Goal: Transaction & Acquisition: Purchase product/service

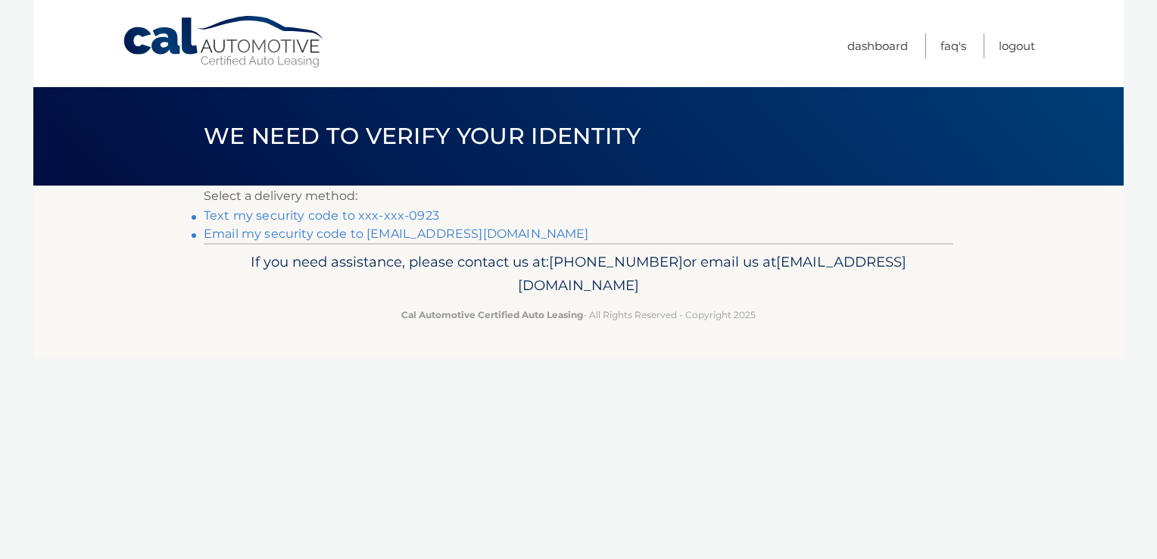
click at [423, 213] on link "Text my security code to xxx-xxx-0923" at bounding box center [321, 215] width 235 height 14
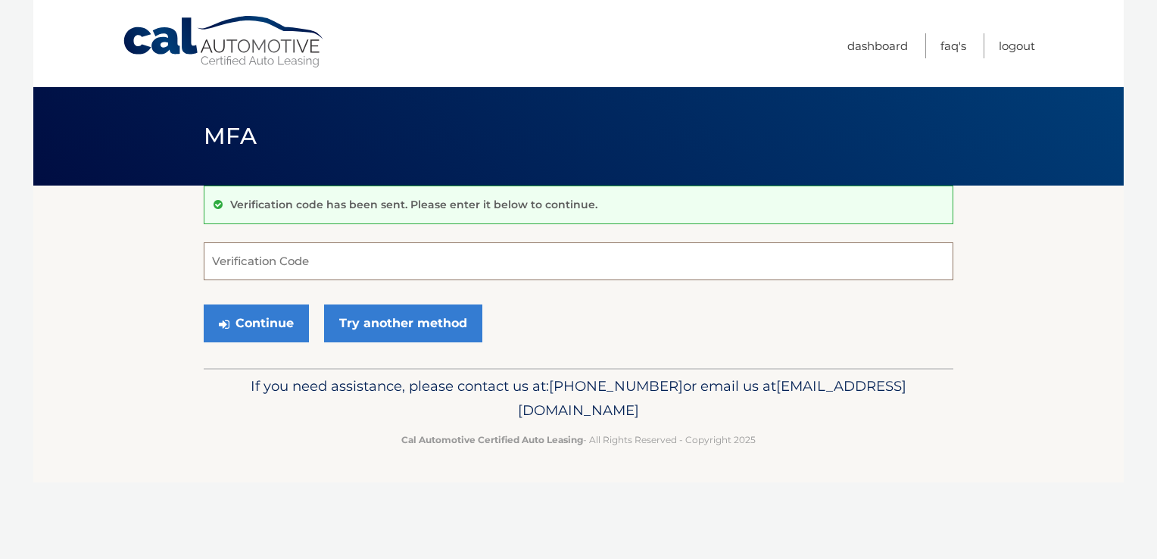
click at [315, 261] on input "Verification Code" at bounding box center [578, 261] width 749 height 38
type input "186506"
click at [270, 316] on button "Continue" at bounding box center [256, 323] width 105 height 38
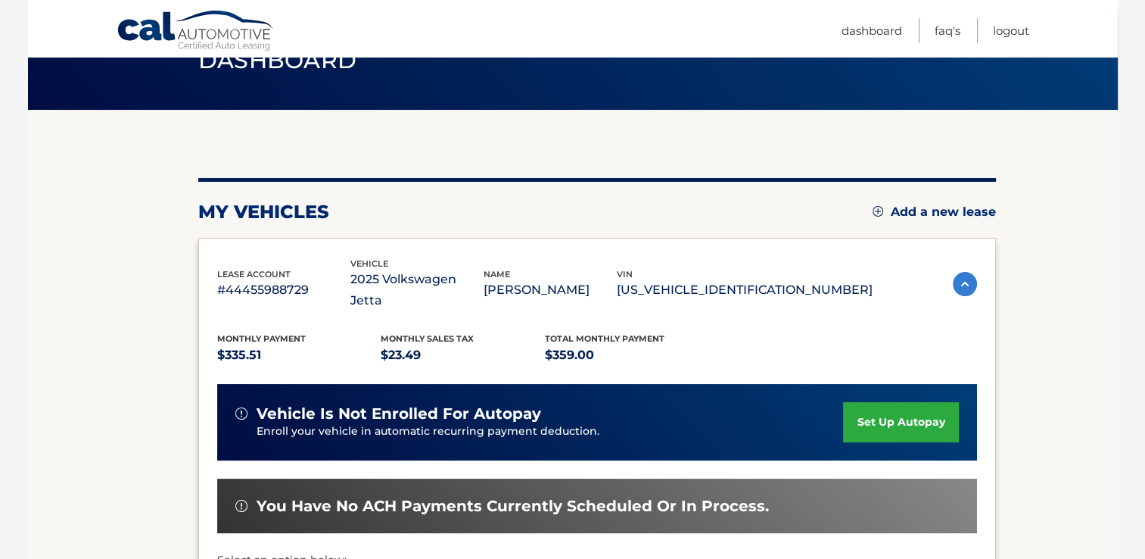
scroll to position [227, 0]
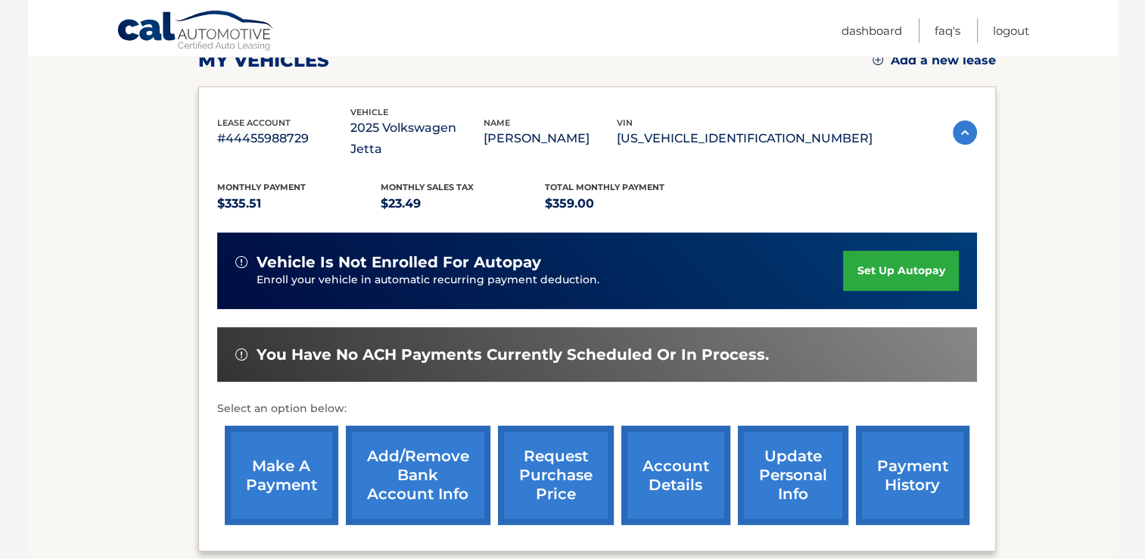
click at [269, 430] on link "make a payment" at bounding box center [282, 474] width 114 height 99
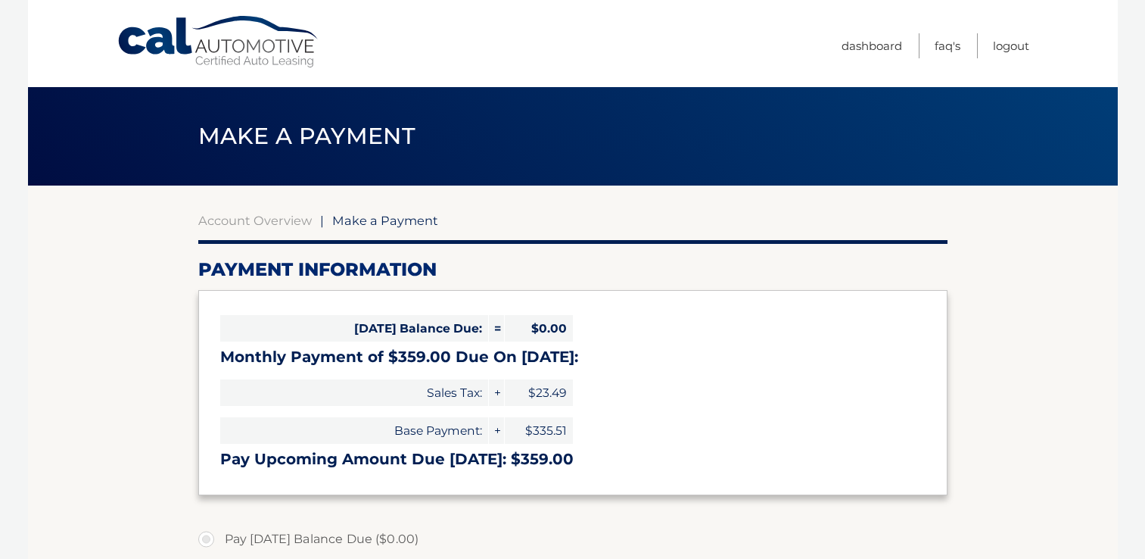
select select "ZWRlNTIzNTctOTI4OC00OWQ3LWFjZTYtZjE4NDhmM2NlMGVk"
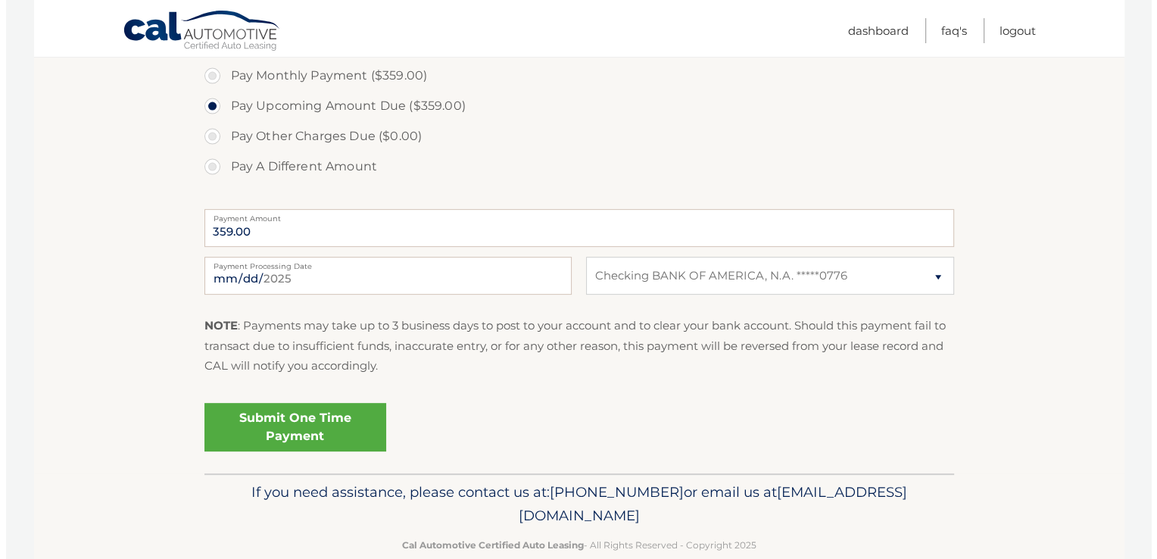
scroll to position [522, 0]
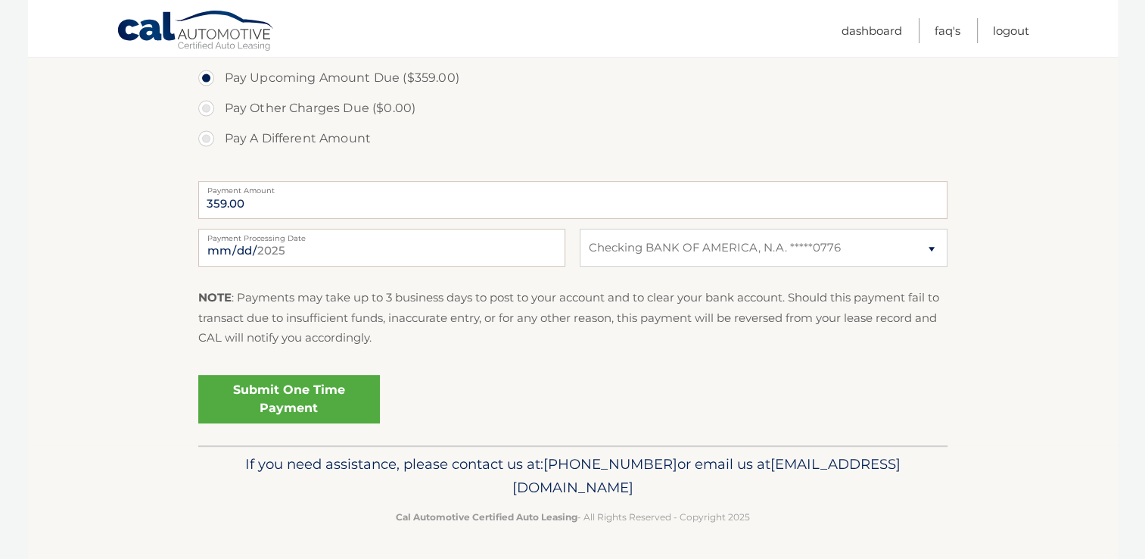
click at [314, 399] on link "Submit One Time Payment" at bounding box center [289, 399] width 182 height 48
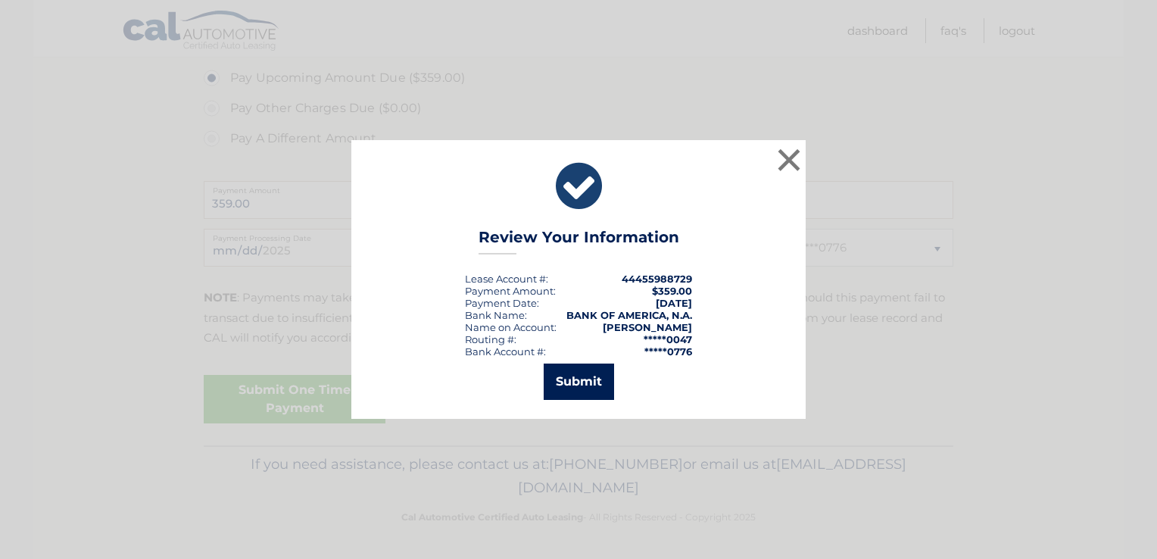
click at [575, 384] on button "Submit" at bounding box center [579, 381] width 70 height 36
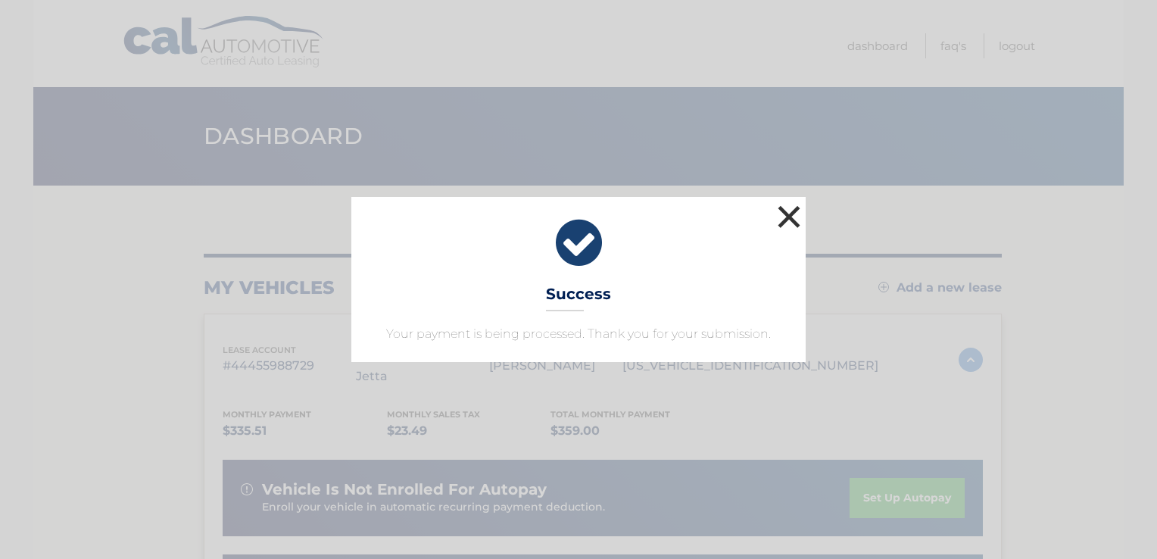
click at [789, 220] on button "×" at bounding box center [789, 216] width 30 height 30
